Goal: Information Seeking & Learning: Understand process/instructions

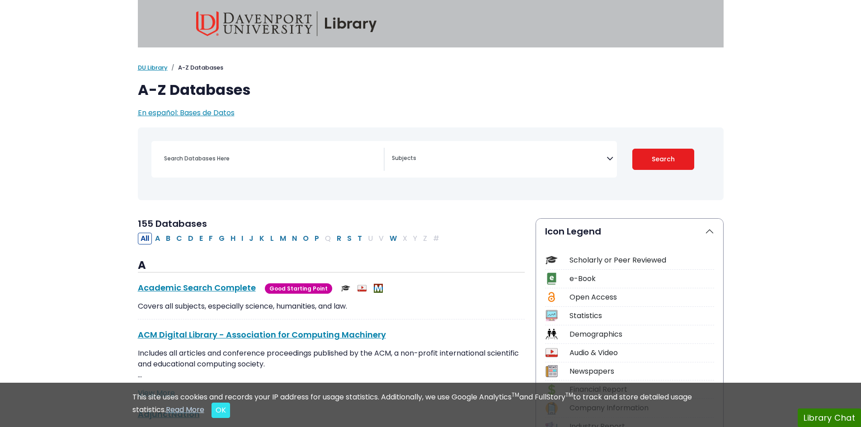
select select "Database Subject Filter"
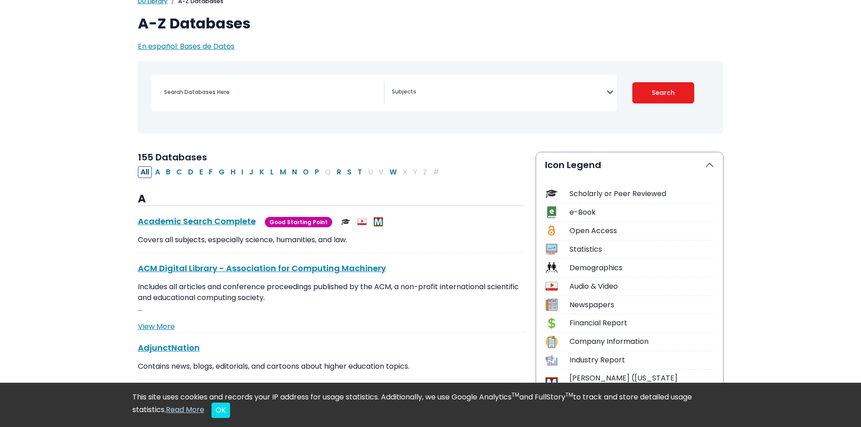
scroll to position [90, 0]
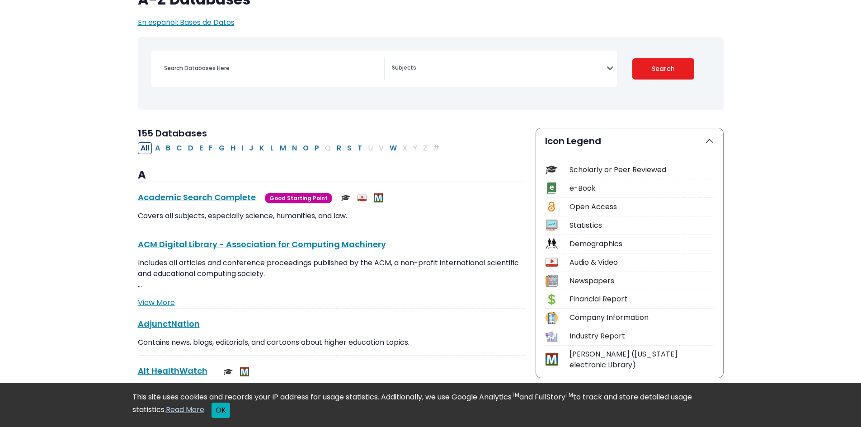
click at [228, 410] on button "OK" at bounding box center [220, 410] width 19 height 15
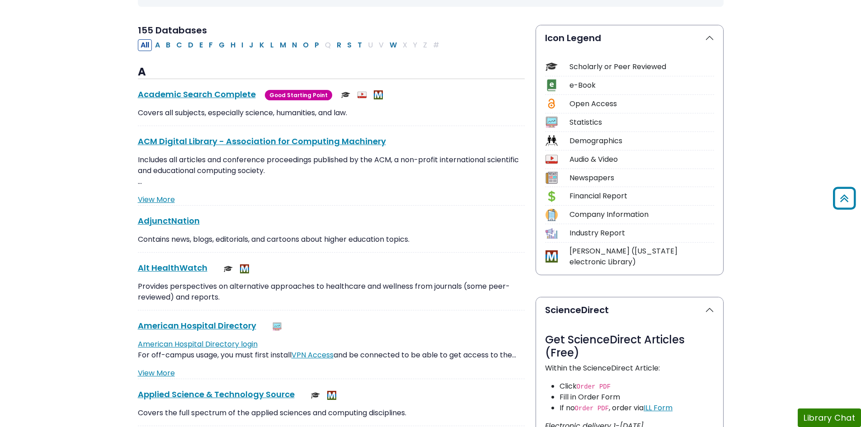
scroll to position [136, 0]
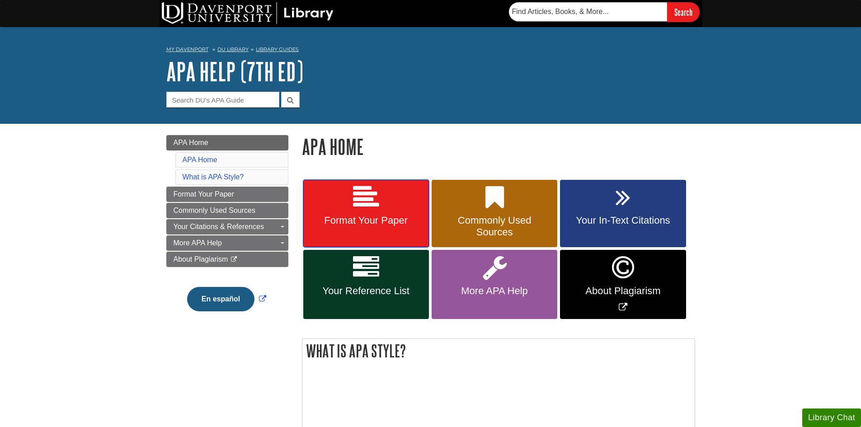
click at [388, 204] on link "Format Your Paper" at bounding box center [366, 214] width 126 height 68
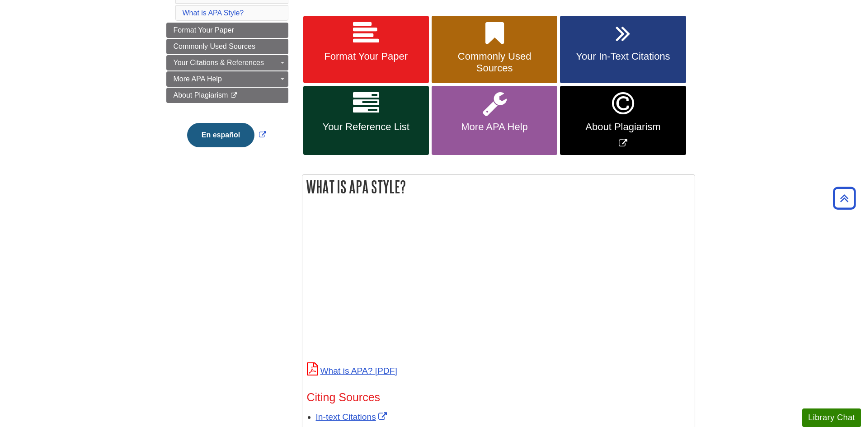
scroll to position [45, 0]
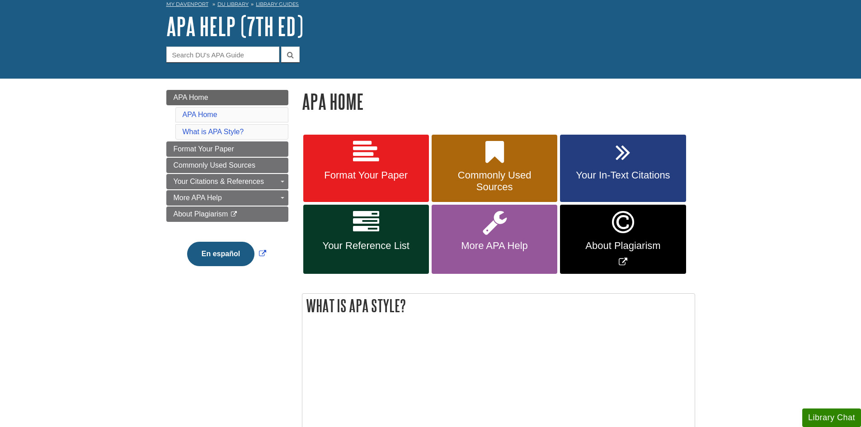
click at [472, 62] on form "Guide Search Terms" at bounding box center [430, 55] width 529 height 16
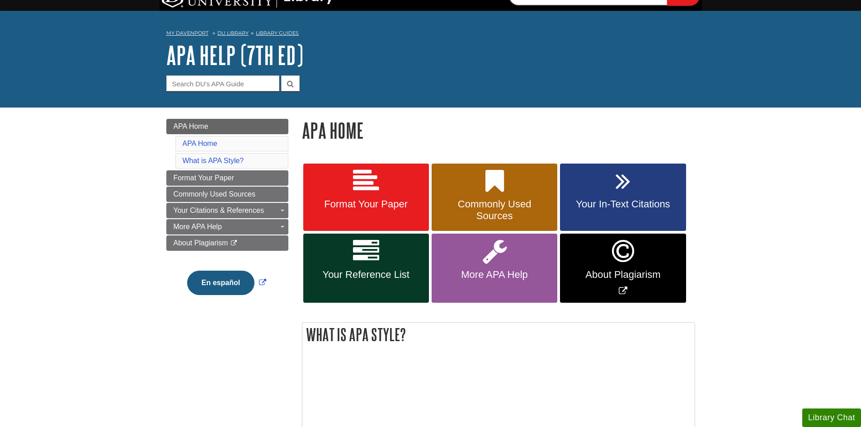
scroll to position [0, 0]
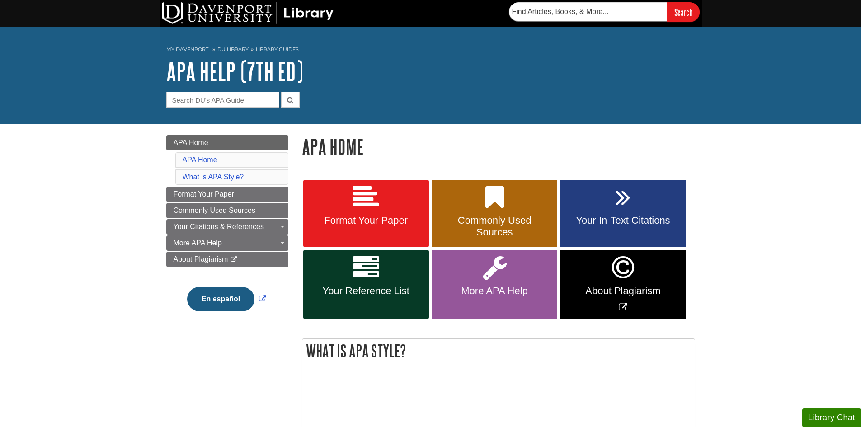
drag, startPoint x: 135, startPoint y: 124, endPoint x: 163, endPoint y: 94, distance: 40.9
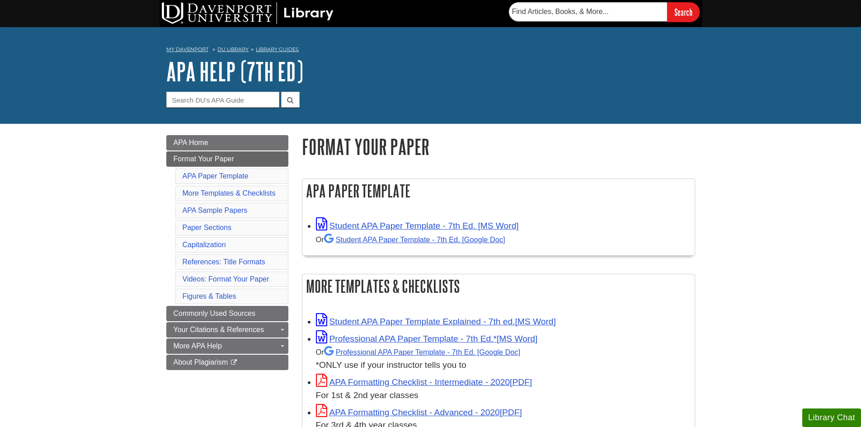
scroll to position [45, 0]
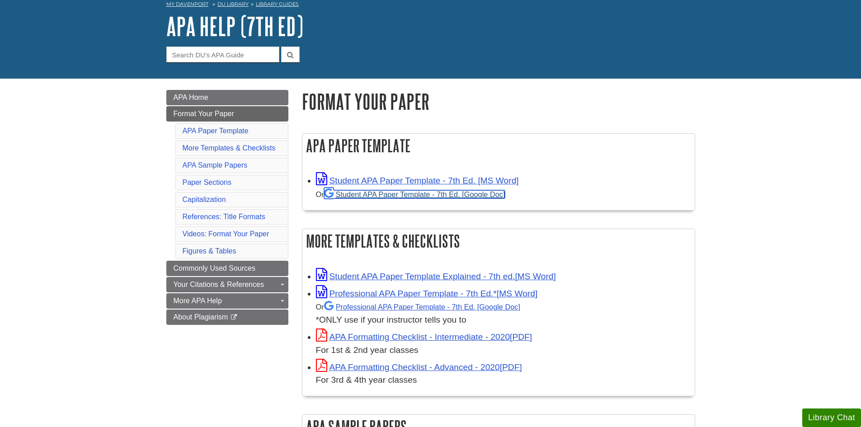
click at [394, 194] on link "Student APA Paper Template - 7th Ed. [Google Doc]" at bounding box center [414, 194] width 181 height 8
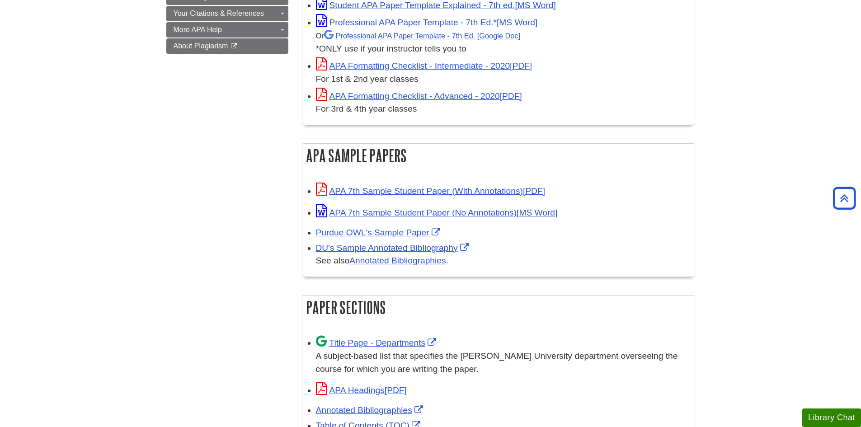
scroll to position [362, 0]
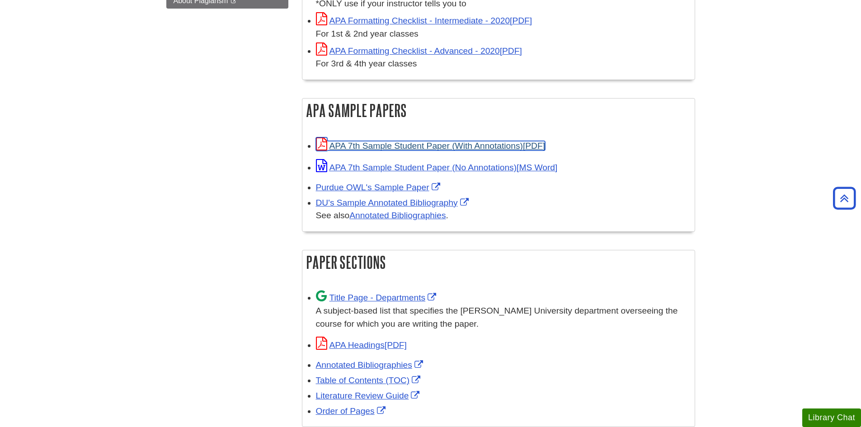
click at [457, 146] on link "APA 7th Sample Student Paper (With Annotations)" at bounding box center [430, 145] width 229 height 9
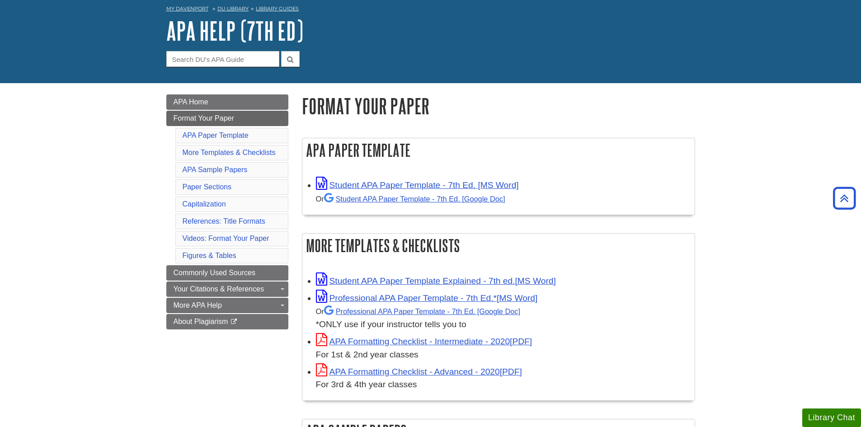
scroll to position [0, 0]
